Goal: Task Accomplishment & Management: Manage account settings

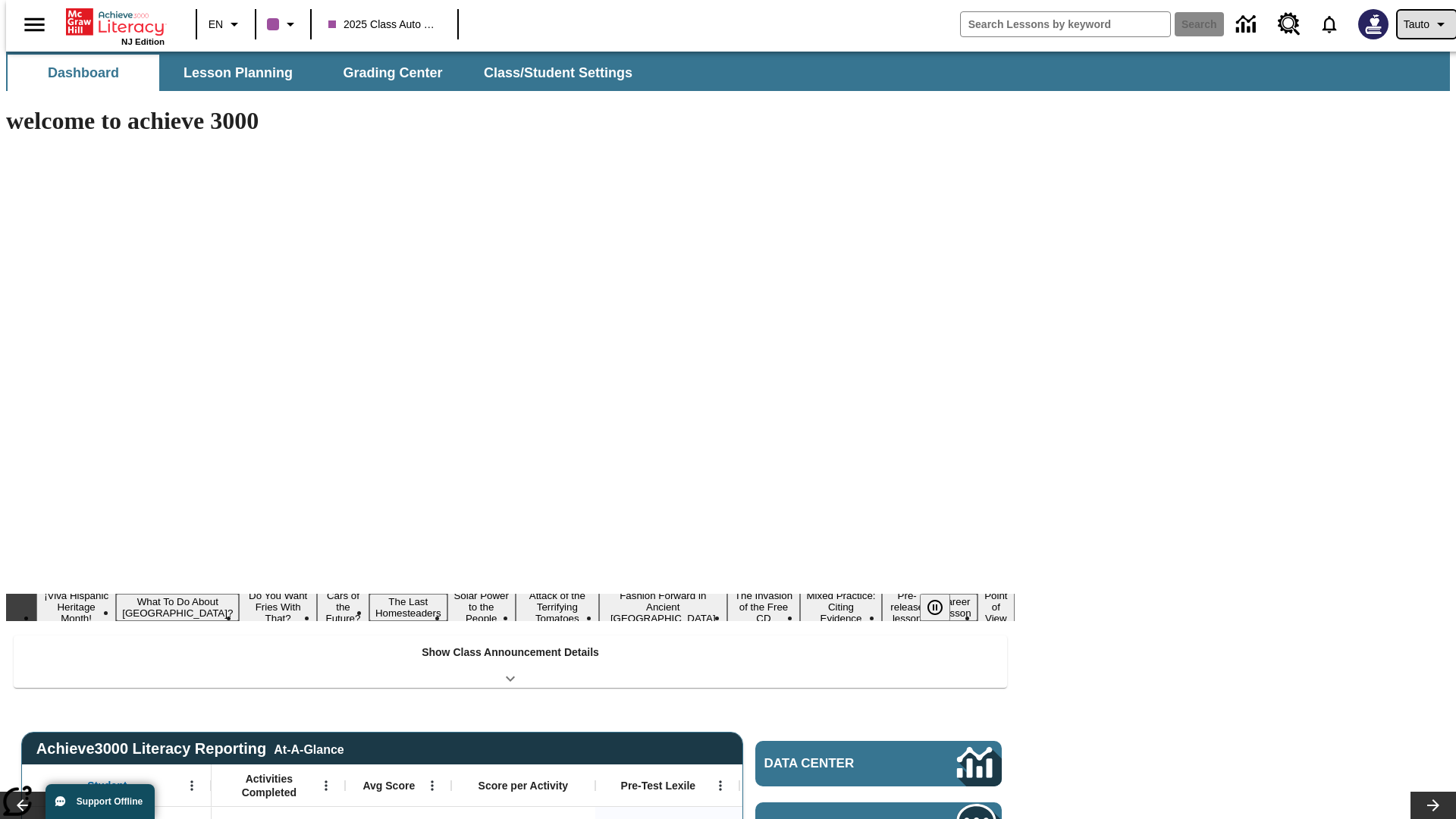
click at [1419, 24] on span "Tauto" at bounding box center [1416, 24] width 26 height 16
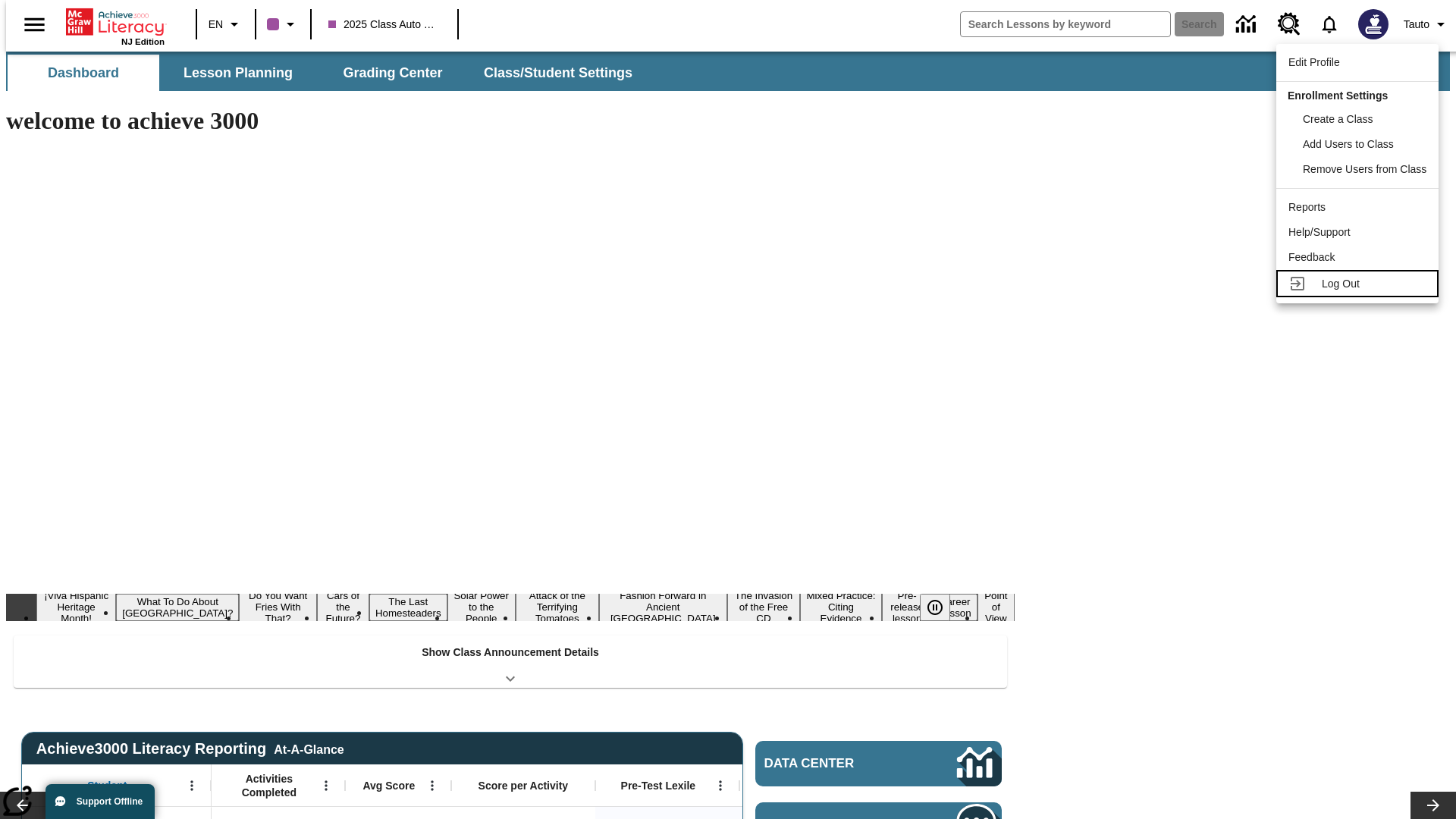
click at [1360, 283] on span "Log Out" at bounding box center [1341, 283] width 38 height 12
